Goal: Find specific page/section: Find specific page/section

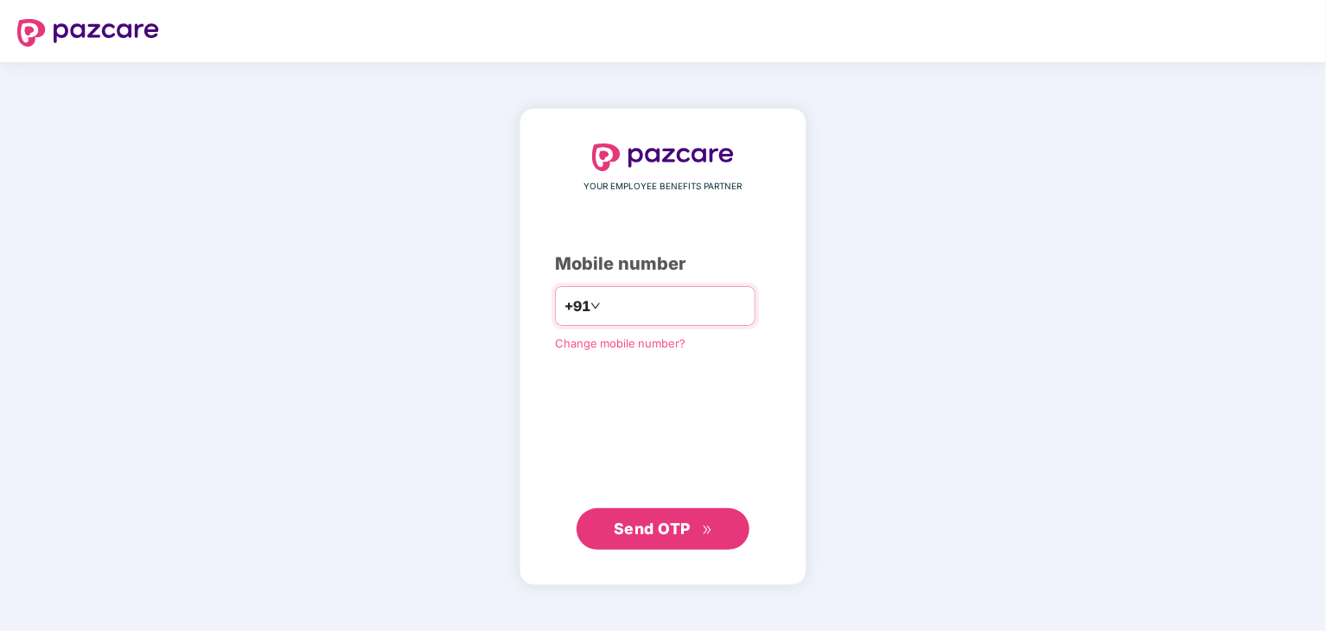
click at [663, 314] on input "number" at bounding box center [675, 306] width 142 height 28
type input "**********"
click at [663, 530] on span "Send OTP" at bounding box center [652, 528] width 77 height 18
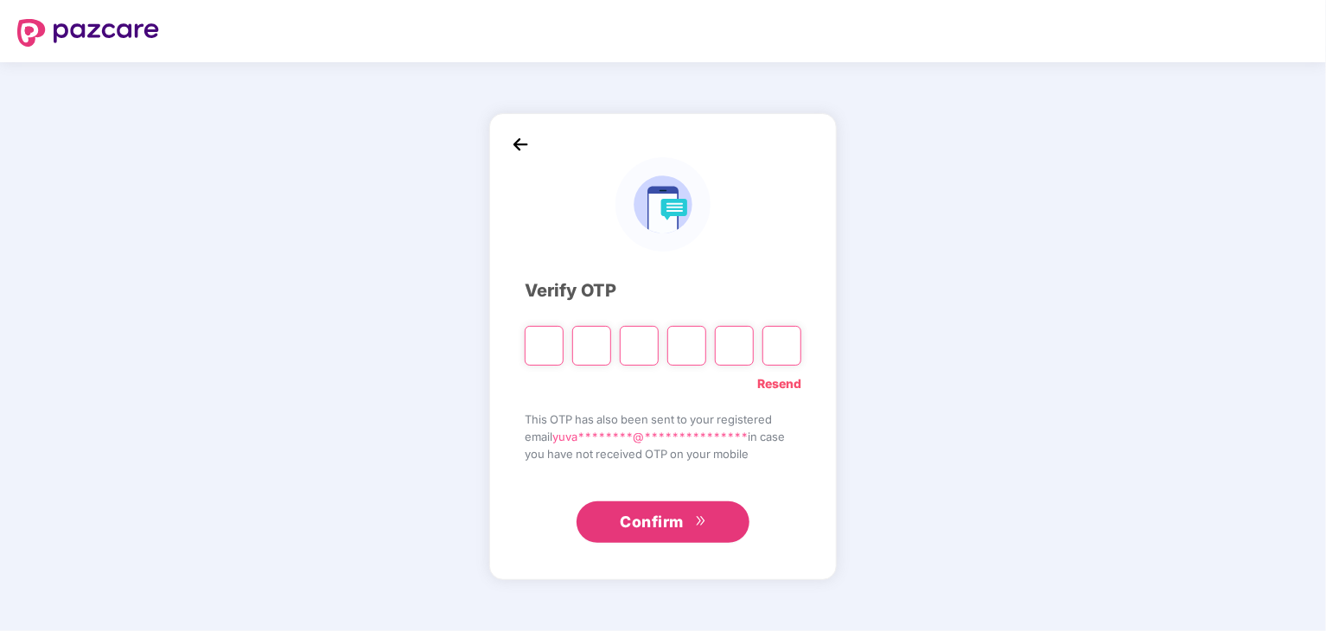
type input "*"
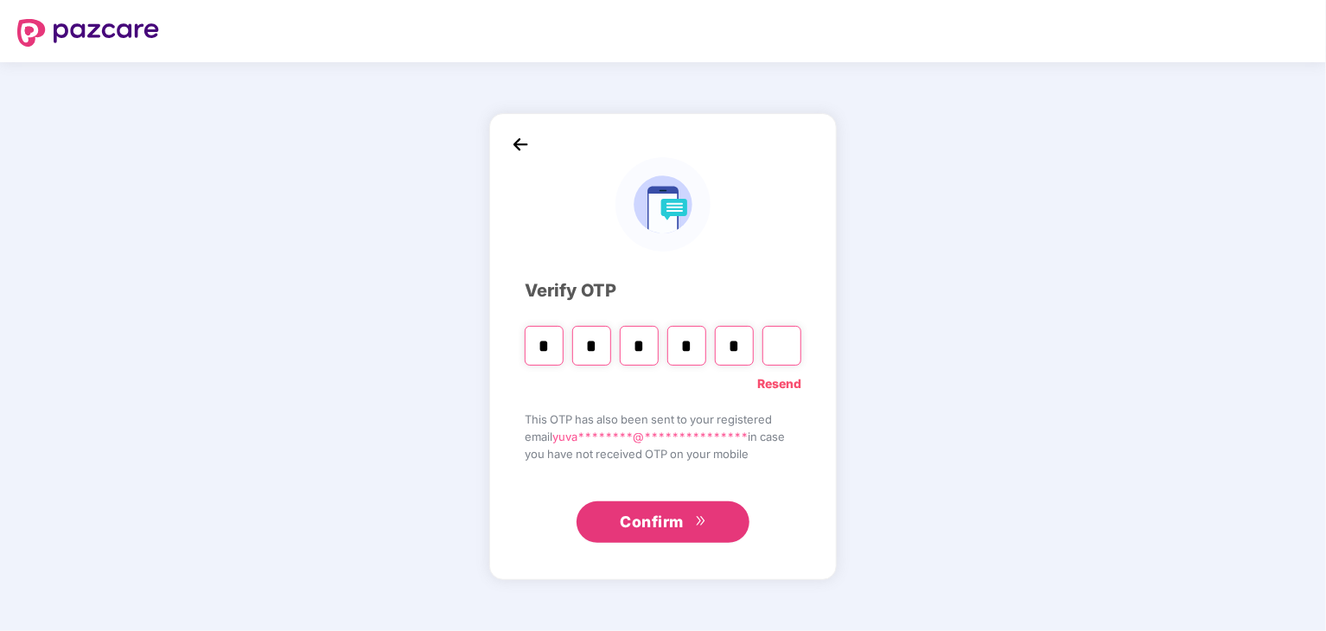
type input "*"
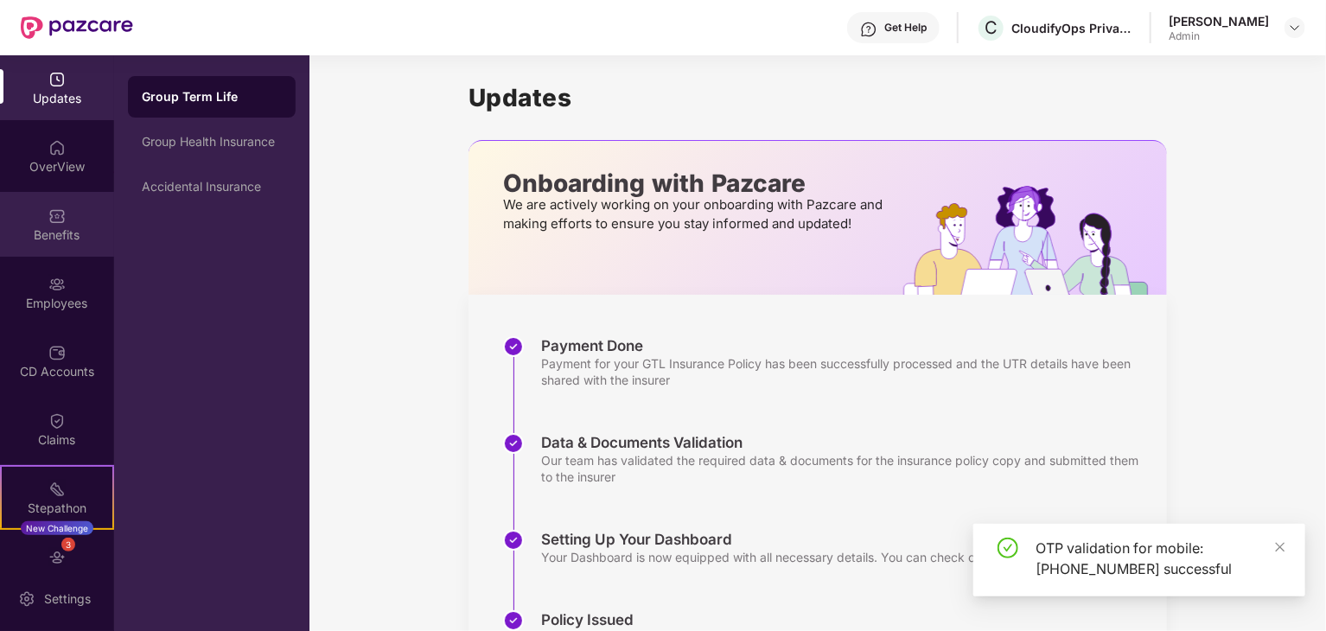
click at [57, 211] on img at bounding box center [56, 216] width 17 height 17
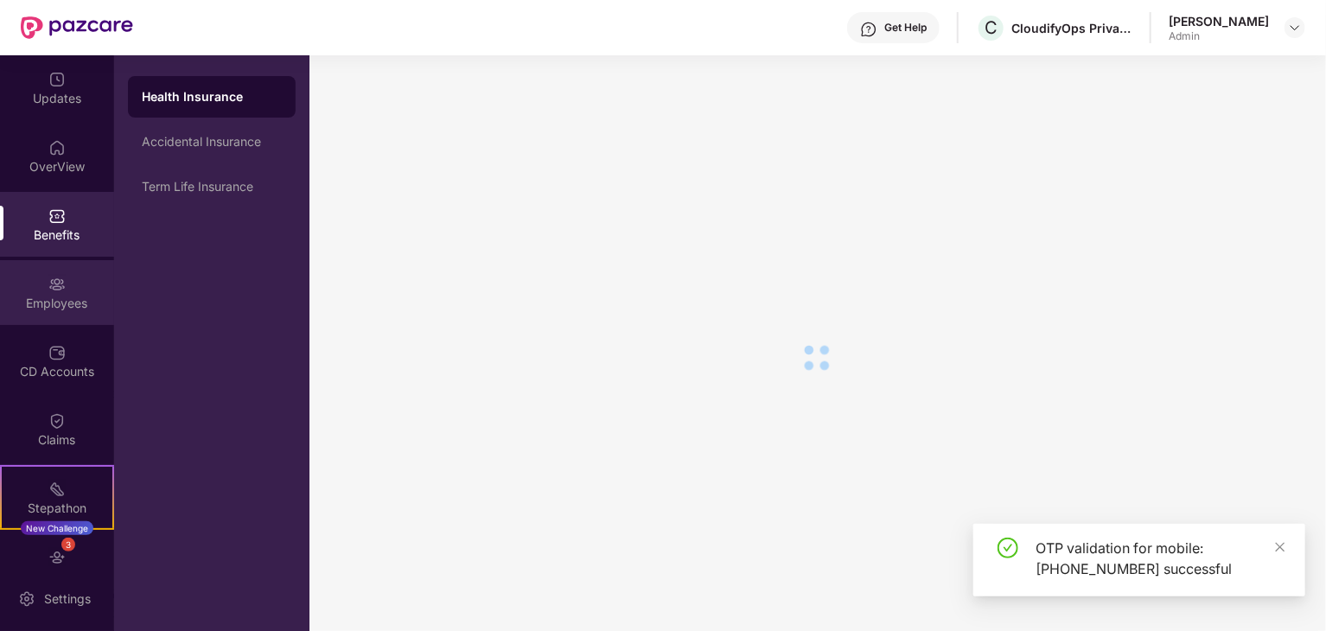
click at [50, 281] on img at bounding box center [56, 284] width 17 height 17
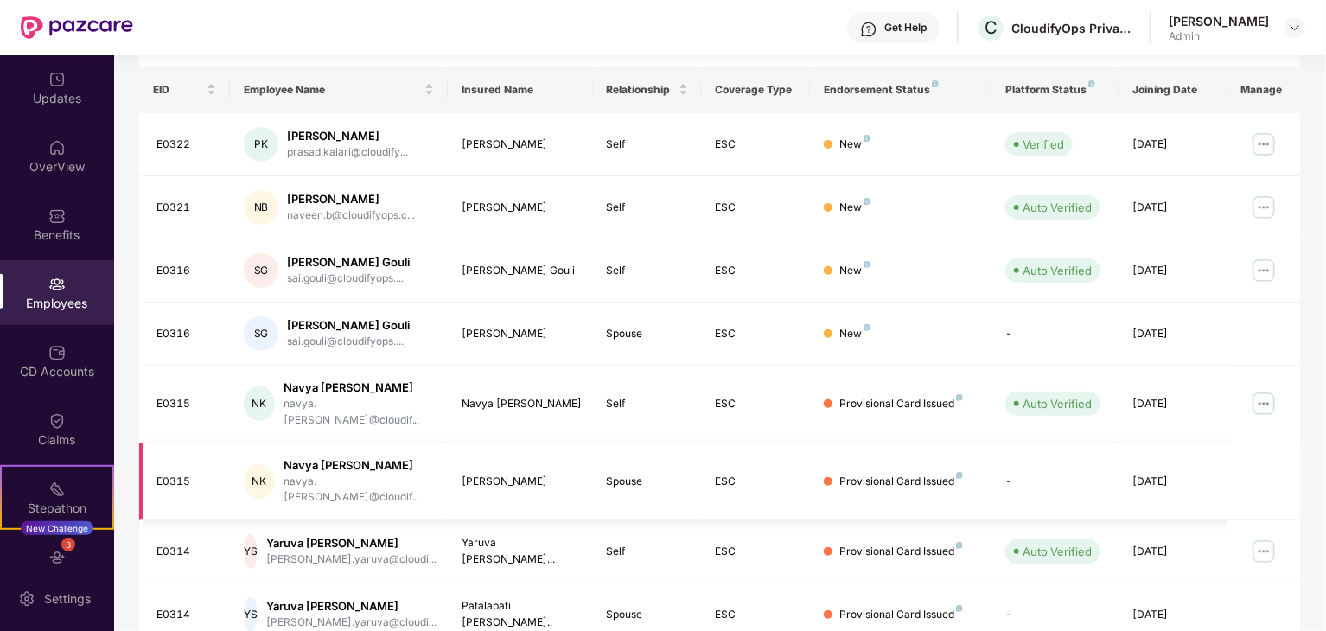
scroll to position [429, 0]
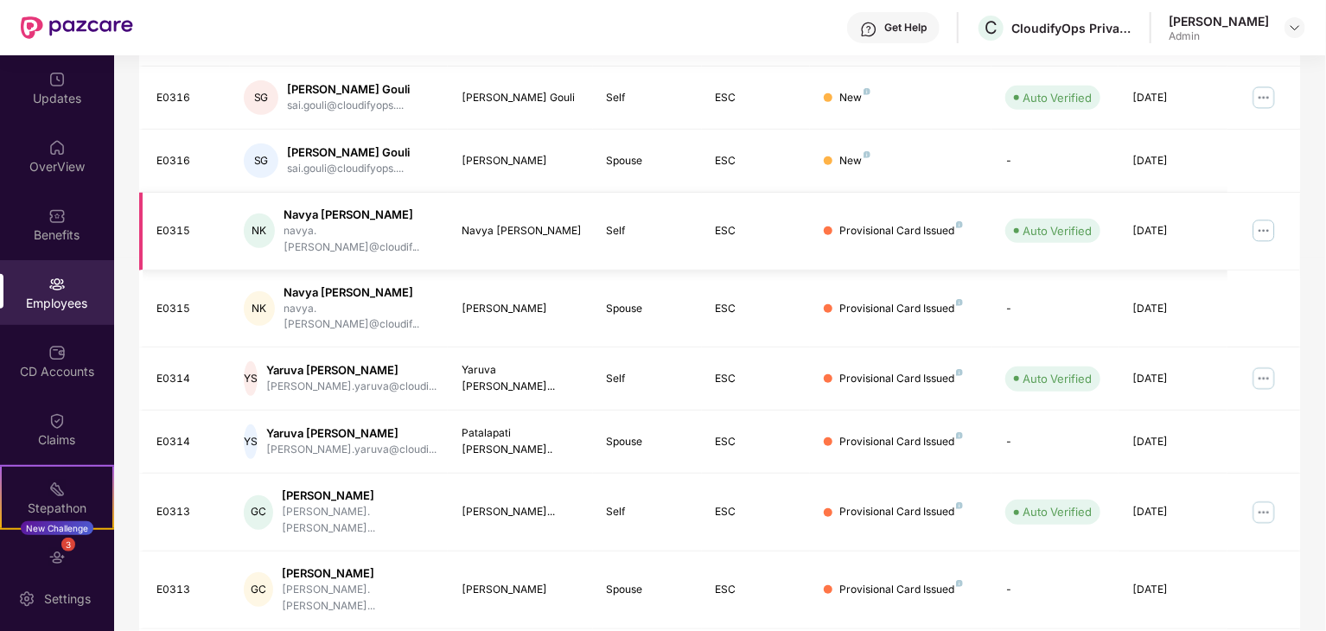
scroll to position [0, 0]
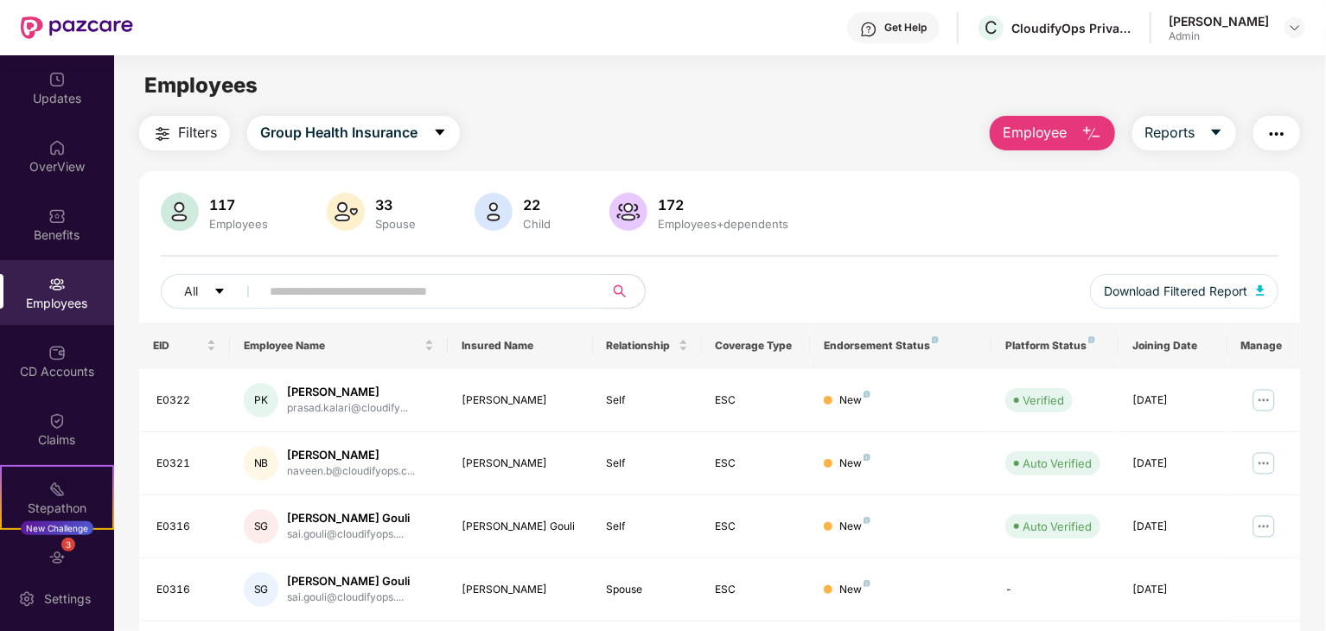
click at [323, 284] on input "text" at bounding box center [425, 291] width 310 height 26
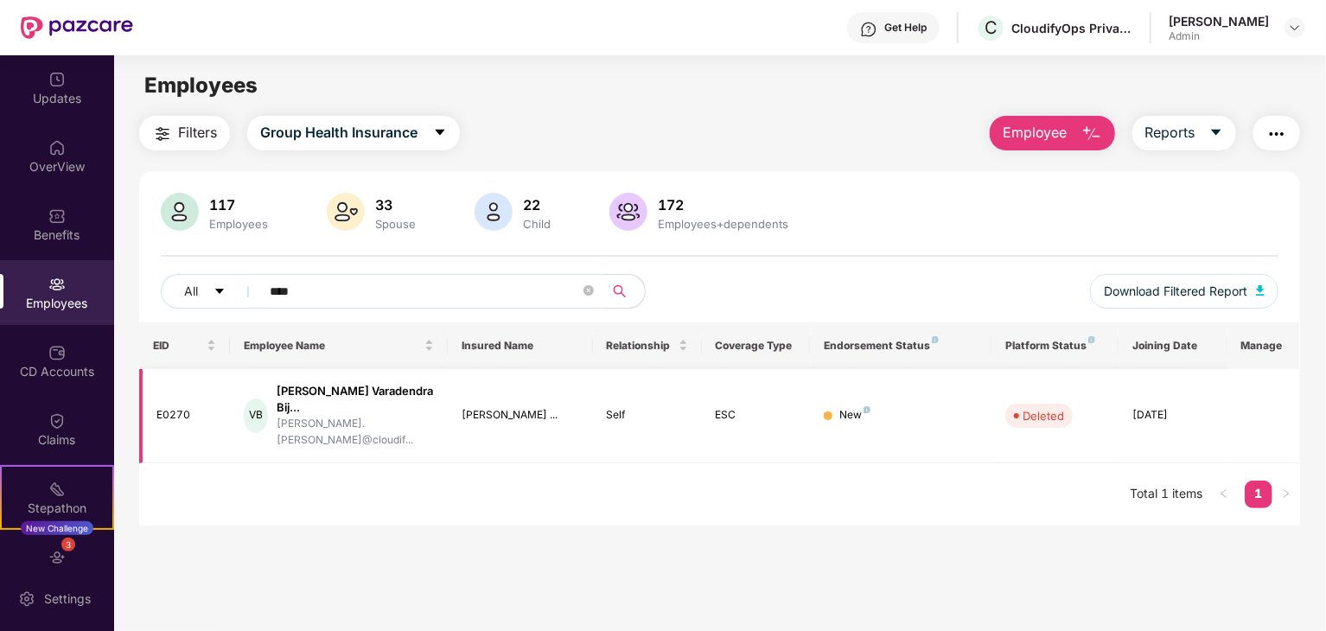
type input "****"
click at [861, 407] on div "New" at bounding box center [855, 415] width 31 height 16
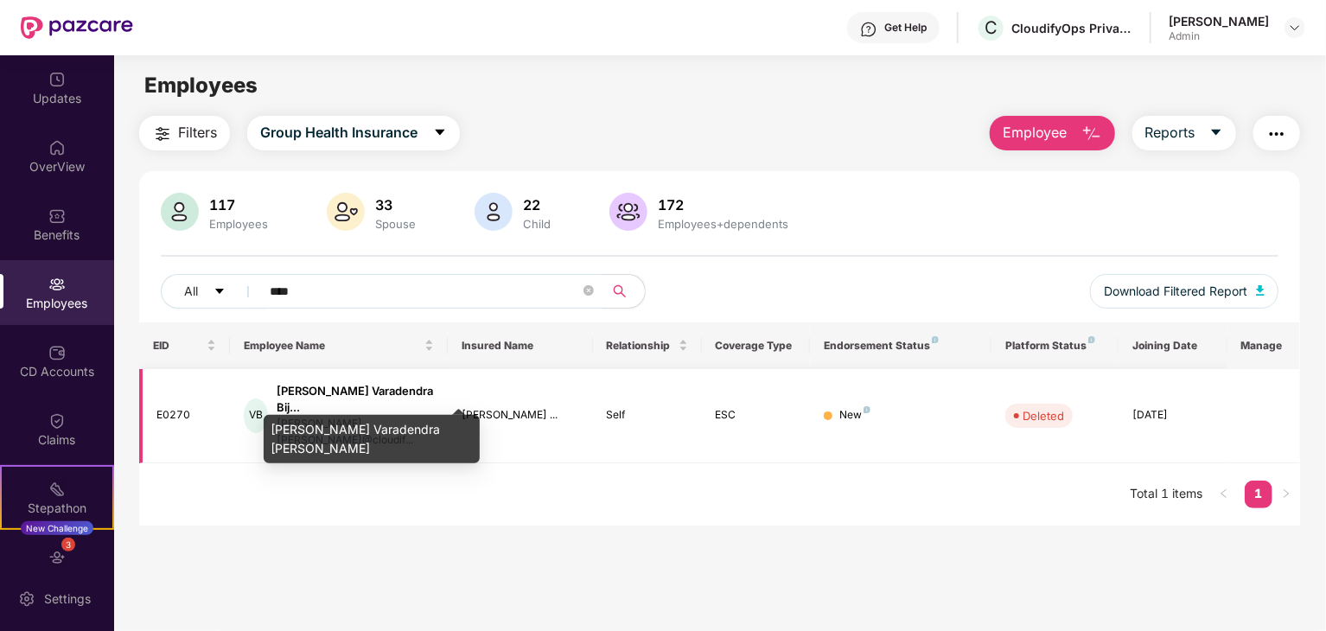
click at [323, 399] on div "[PERSON_NAME] Varadendra Bij..." at bounding box center [355, 399] width 157 height 33
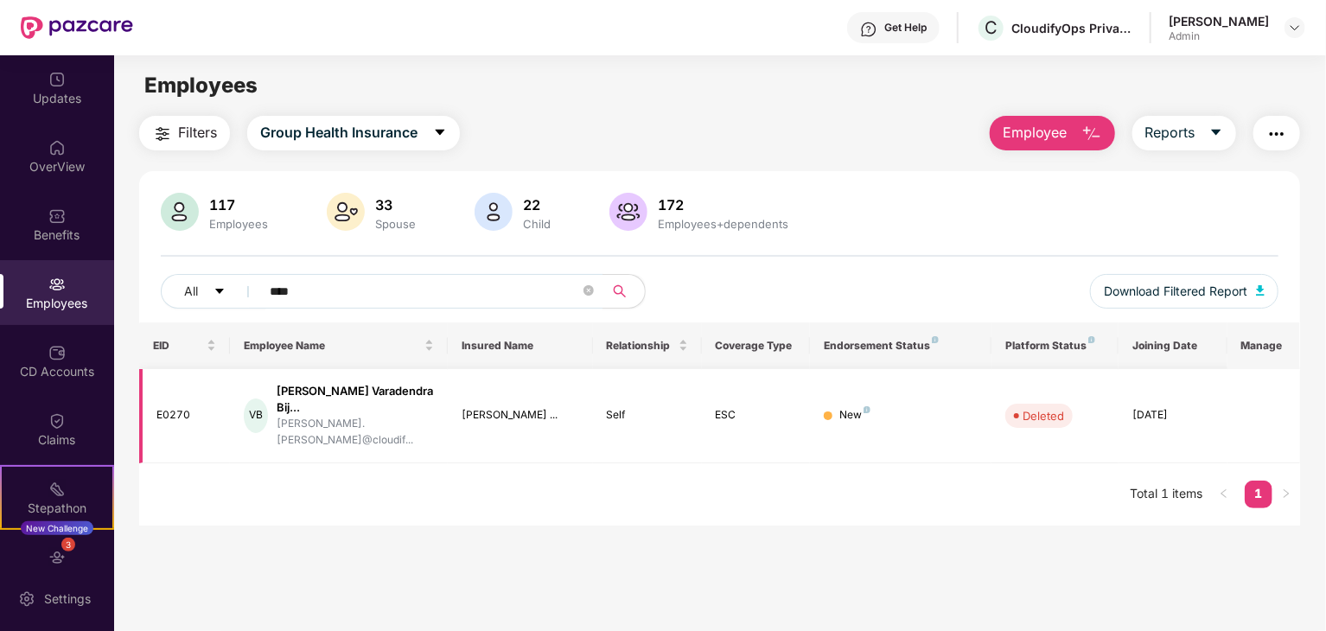
click at [214, 409] on td "E0270" at bounding box center [184, 416] width 91 height 94
click at [1290, 29] on img at bounding box center [1295, 28] width 14 height 14
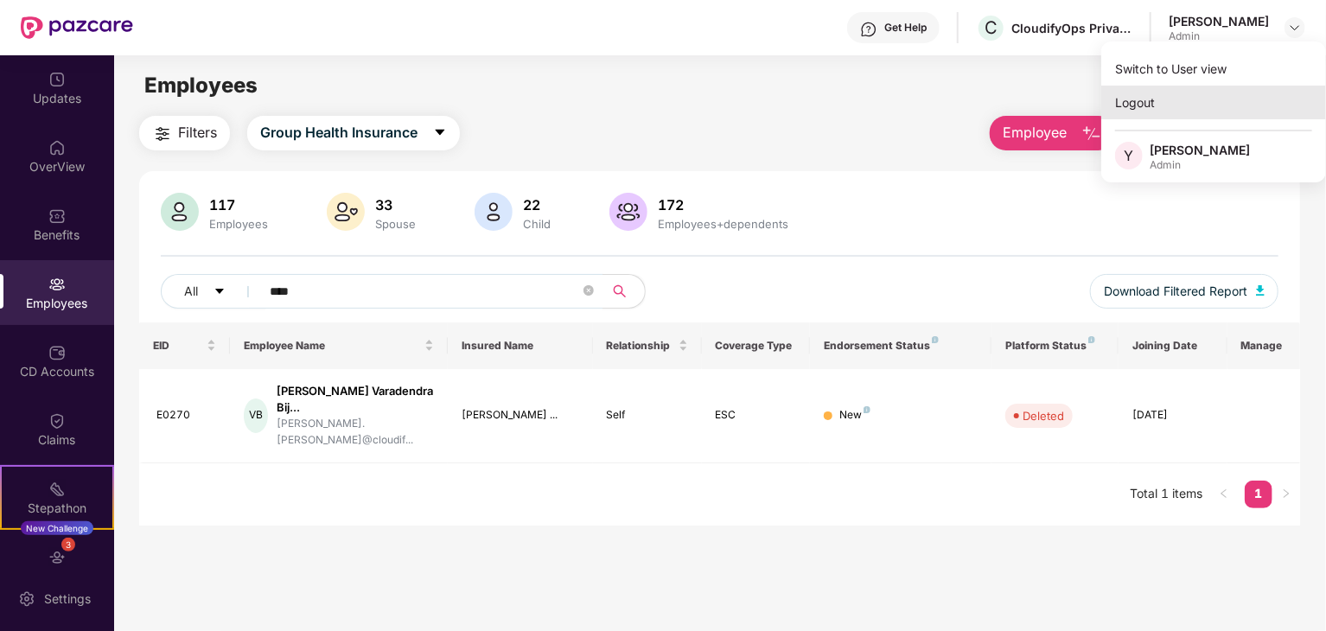
click at [1192, 105] on div "Logout" at bounding box center [1214, 103] width 225 height 34
